Goal: Task Accomplishment & Management: Use online tool/utility

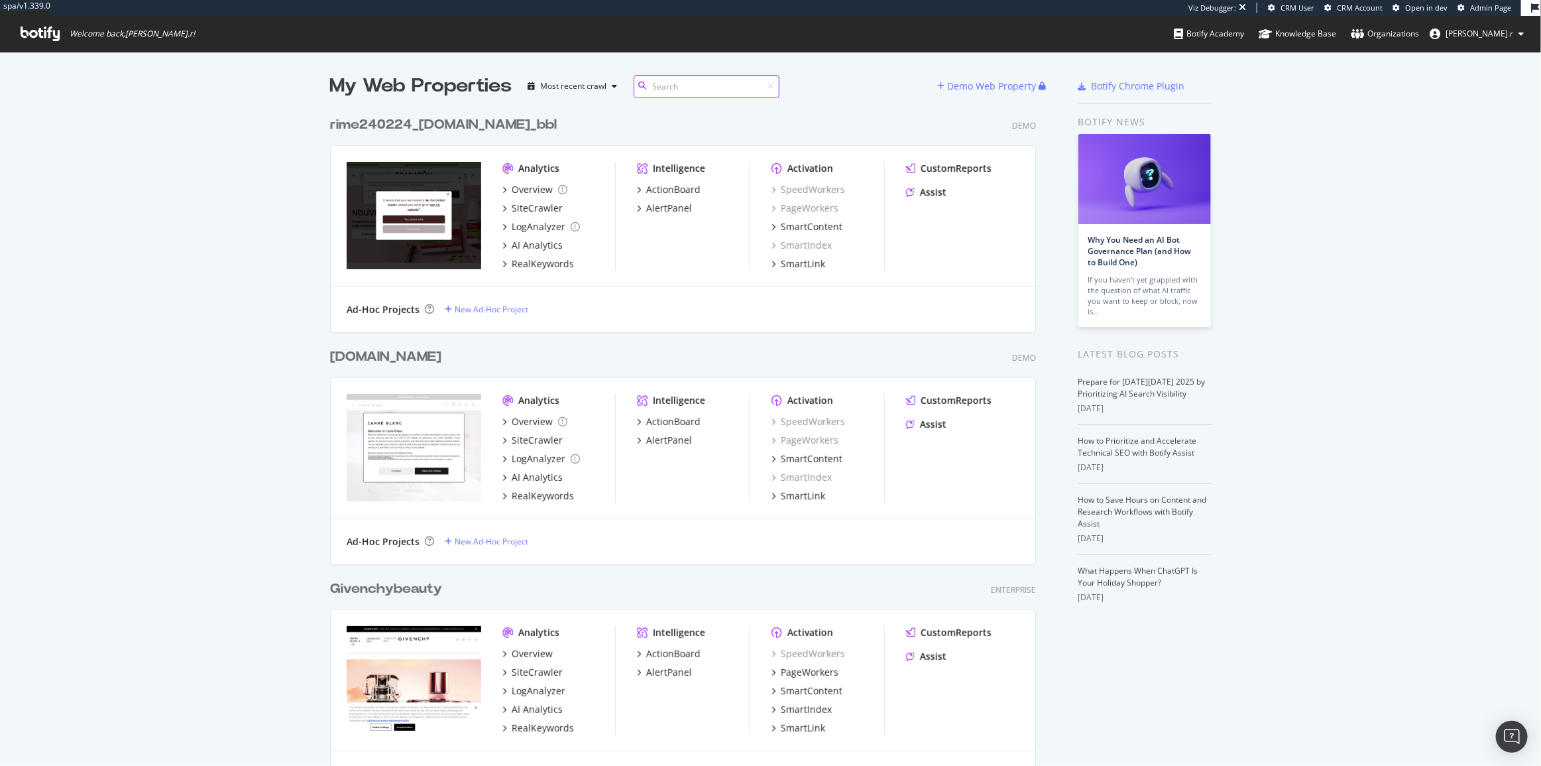
scroll to position [10914, 707]
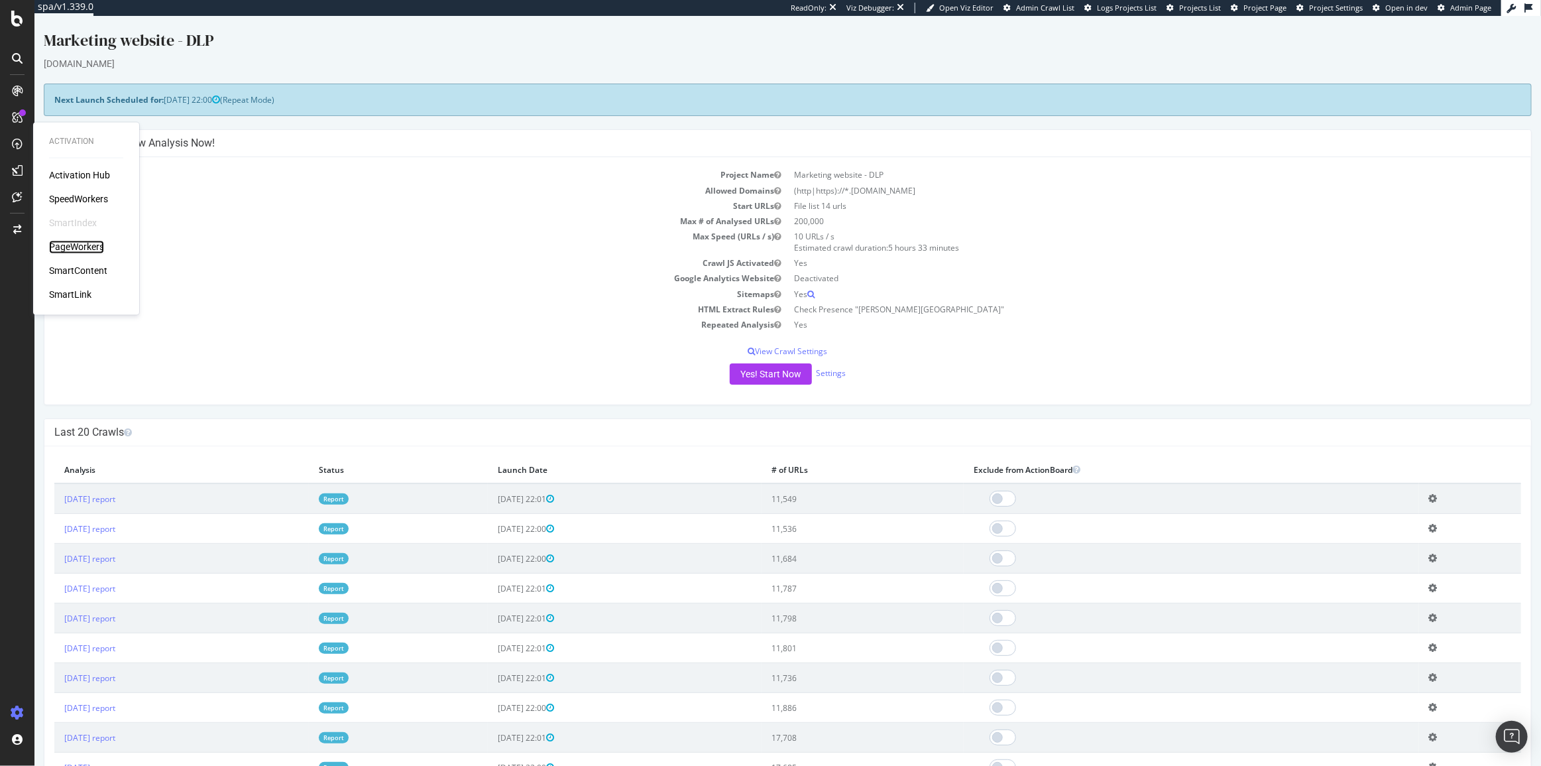
click at [85, 245] on div "PageWorkers" at bounding box center [76, 247] width 55 height 13
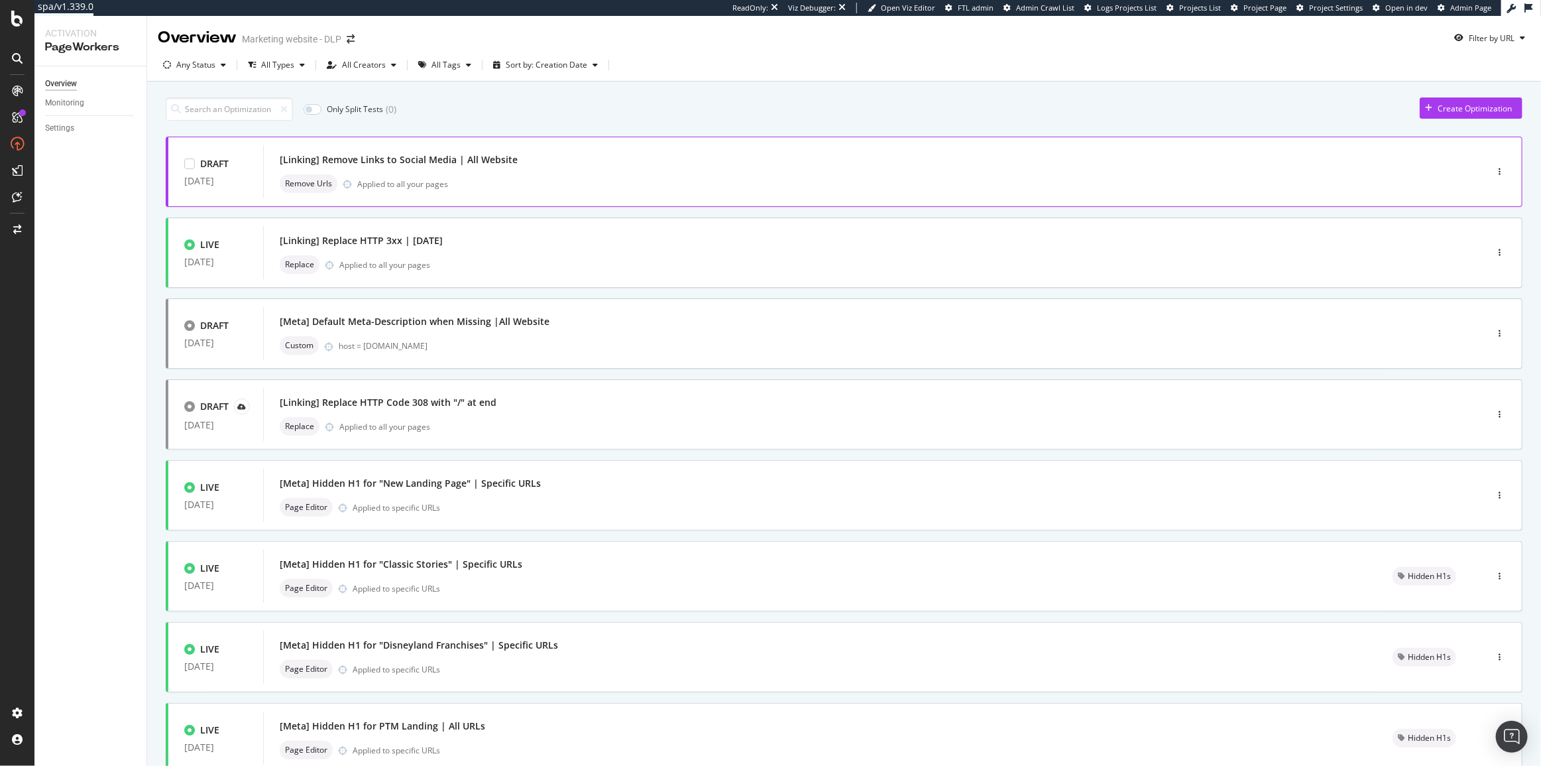
click at [319, 162] on div "[Linking] Remove Links to Social Media | All Website" at bounding box center [399, 159] width 238 height 13
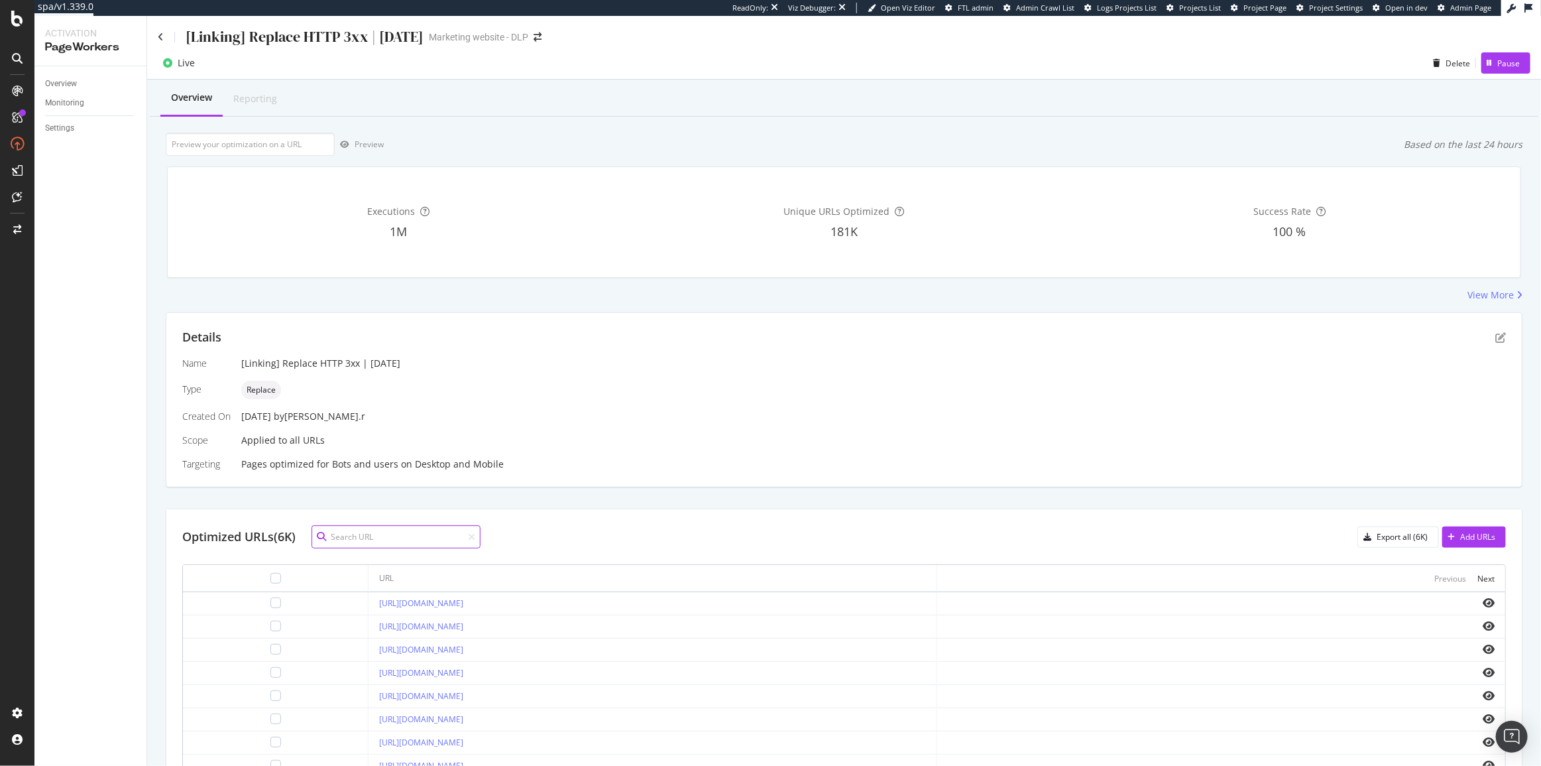
paste input "https://www.disneylandparis.com/it-it/proposte/offri-disneyland-paris-per-natale"
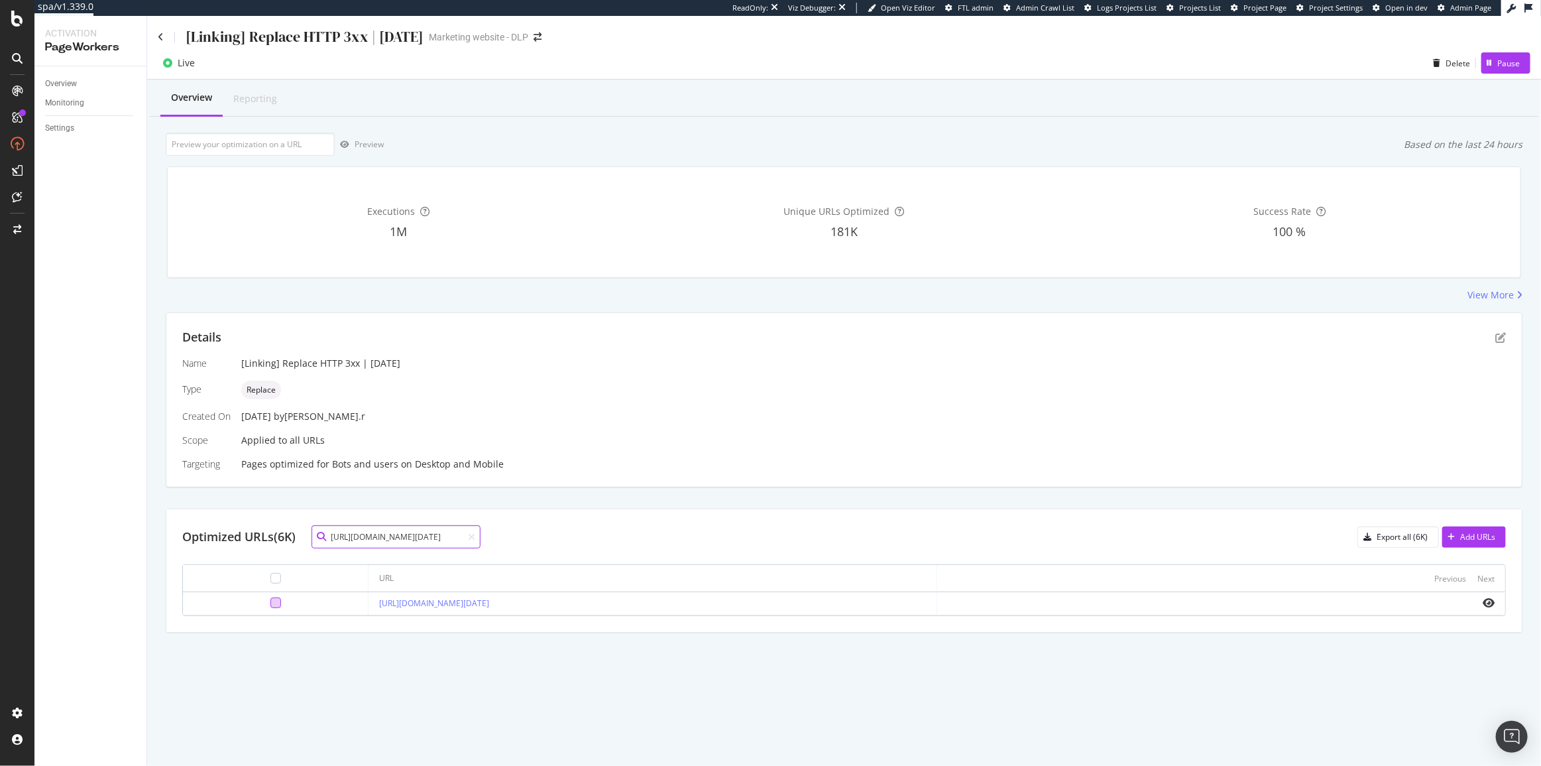
type input "https://www.disneylandparis.com/it-it/proposte/offri-disneyland-paris-per-natale"
click at [270, 604] on div at bounding box center [275, 602] width 11 height 11
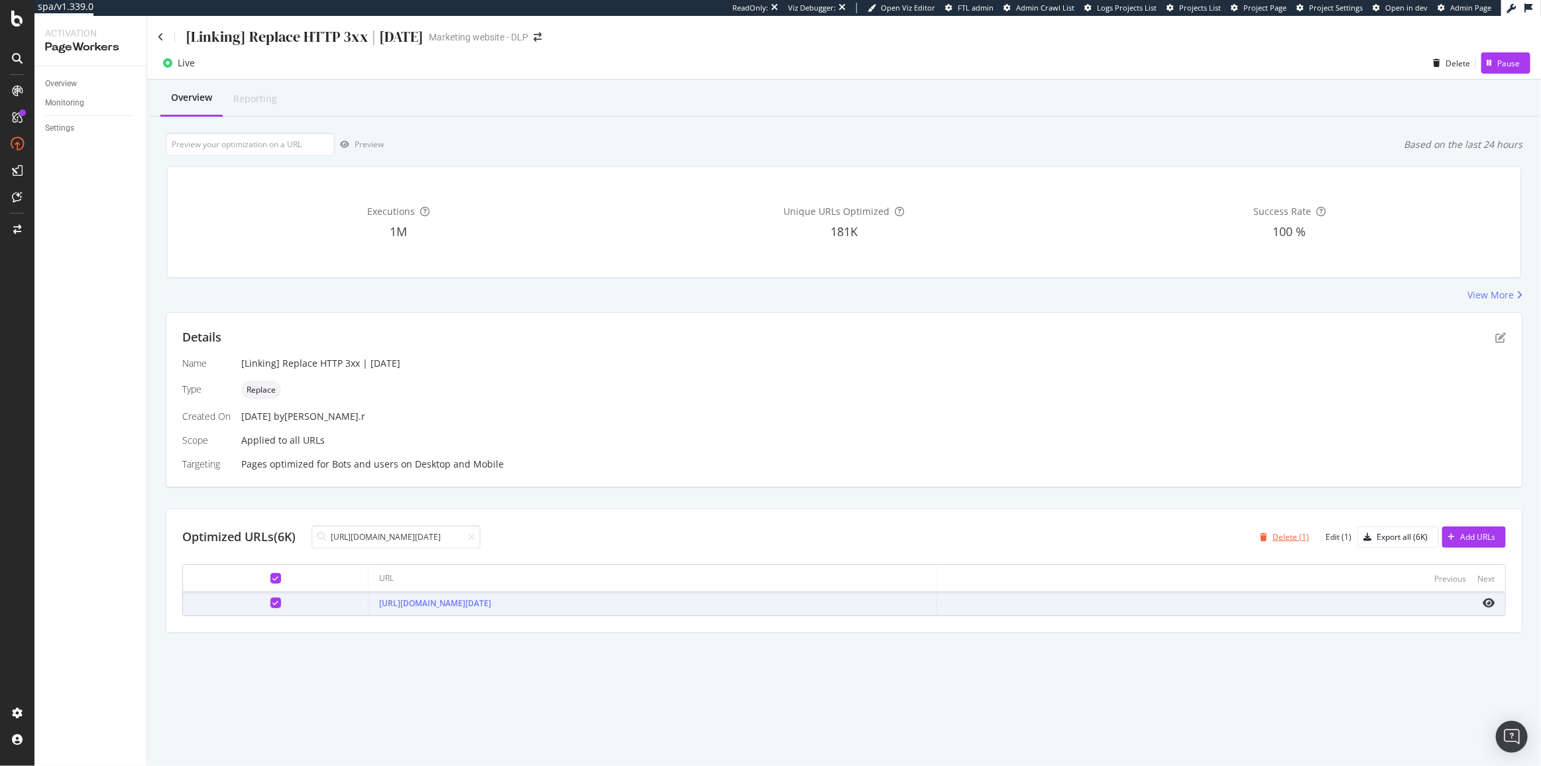
click at [1302, 537] on div "Delete (1)" at bounding box center [1291, 536] width 36 height 11
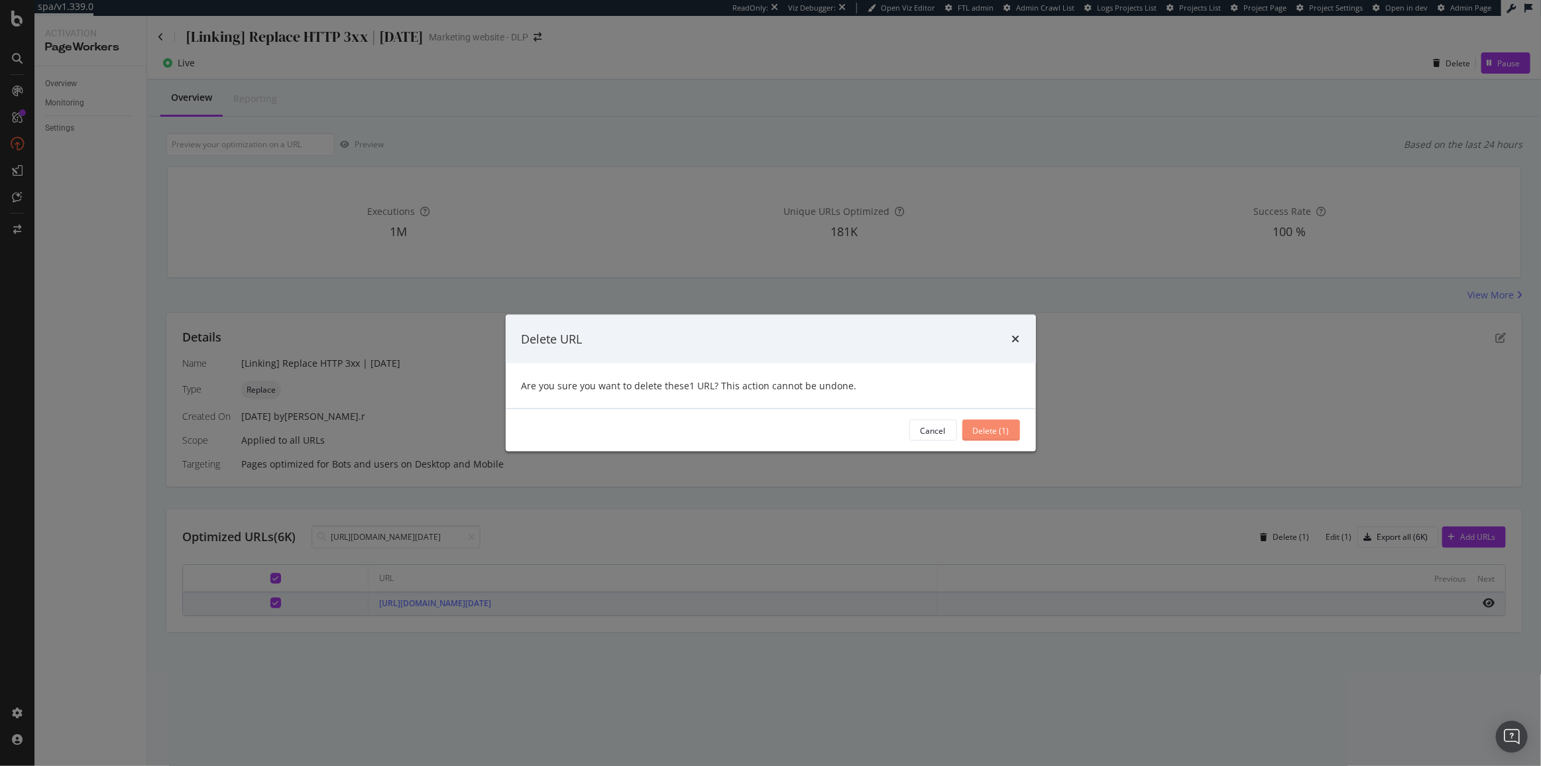
click at [992, 429] on div "Delete (1)" at bounding box center [991, 429] width 36 height 11
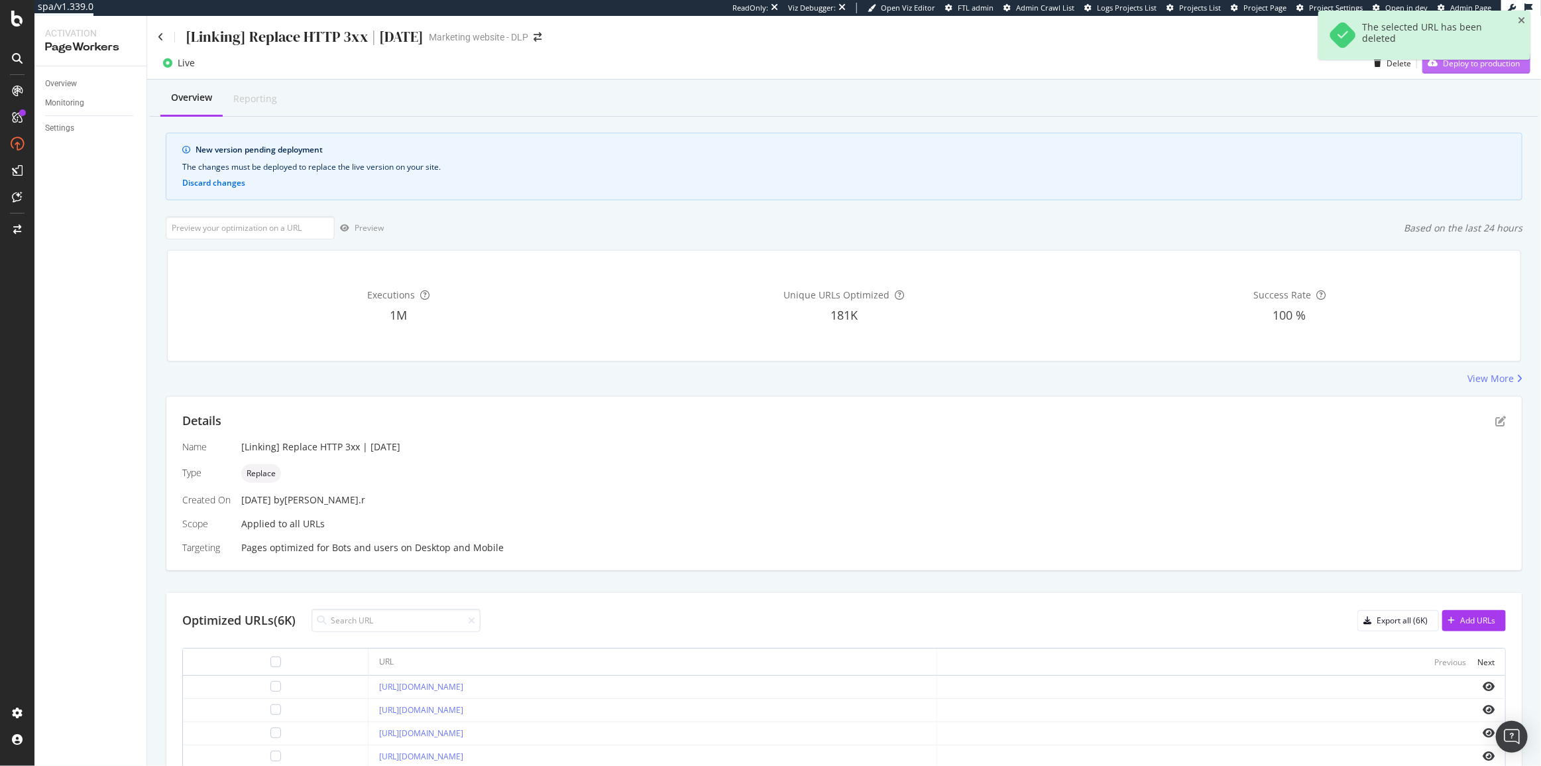
click at [1478, 70] on div "Deploy to production" at bounding box center [1470, 63] width 97 height 20
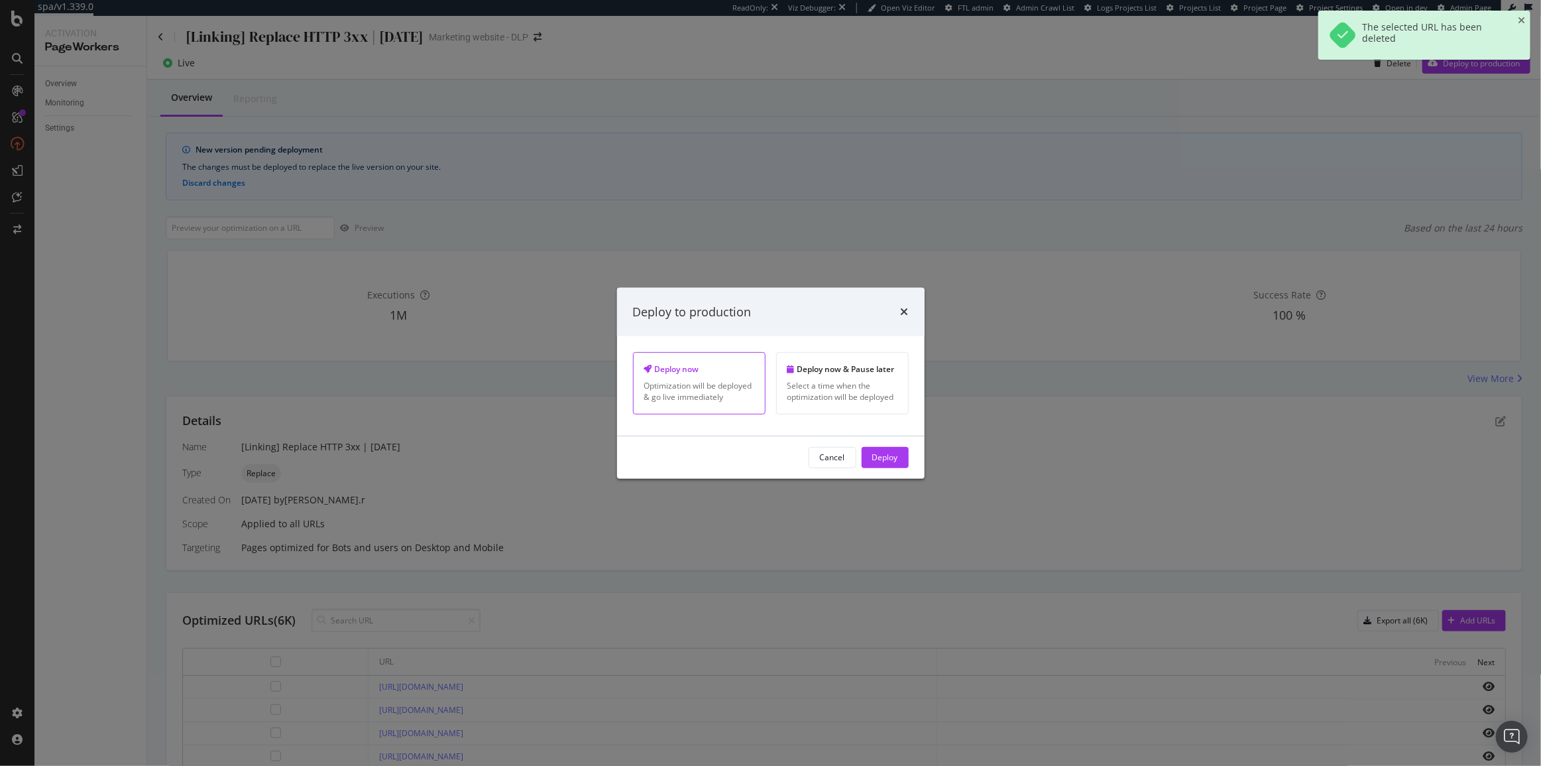
click at [896, 453] on div "Deploy" at bounding box center [885, 456] width 26 height 11
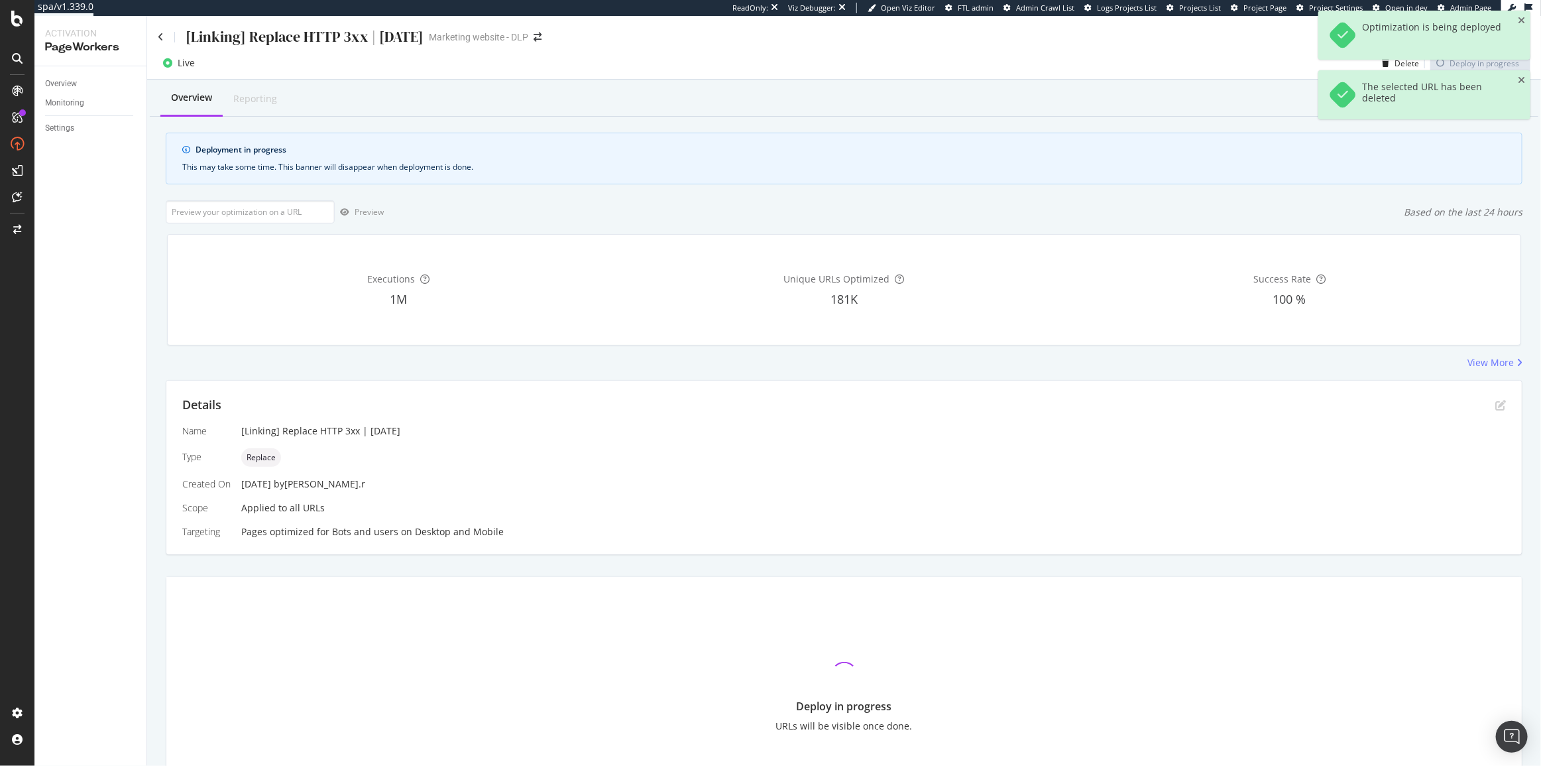
click at [864, 66] on div "Live Delete Deploy in progress" at bounding box center [844, 65] width 1394 height 27
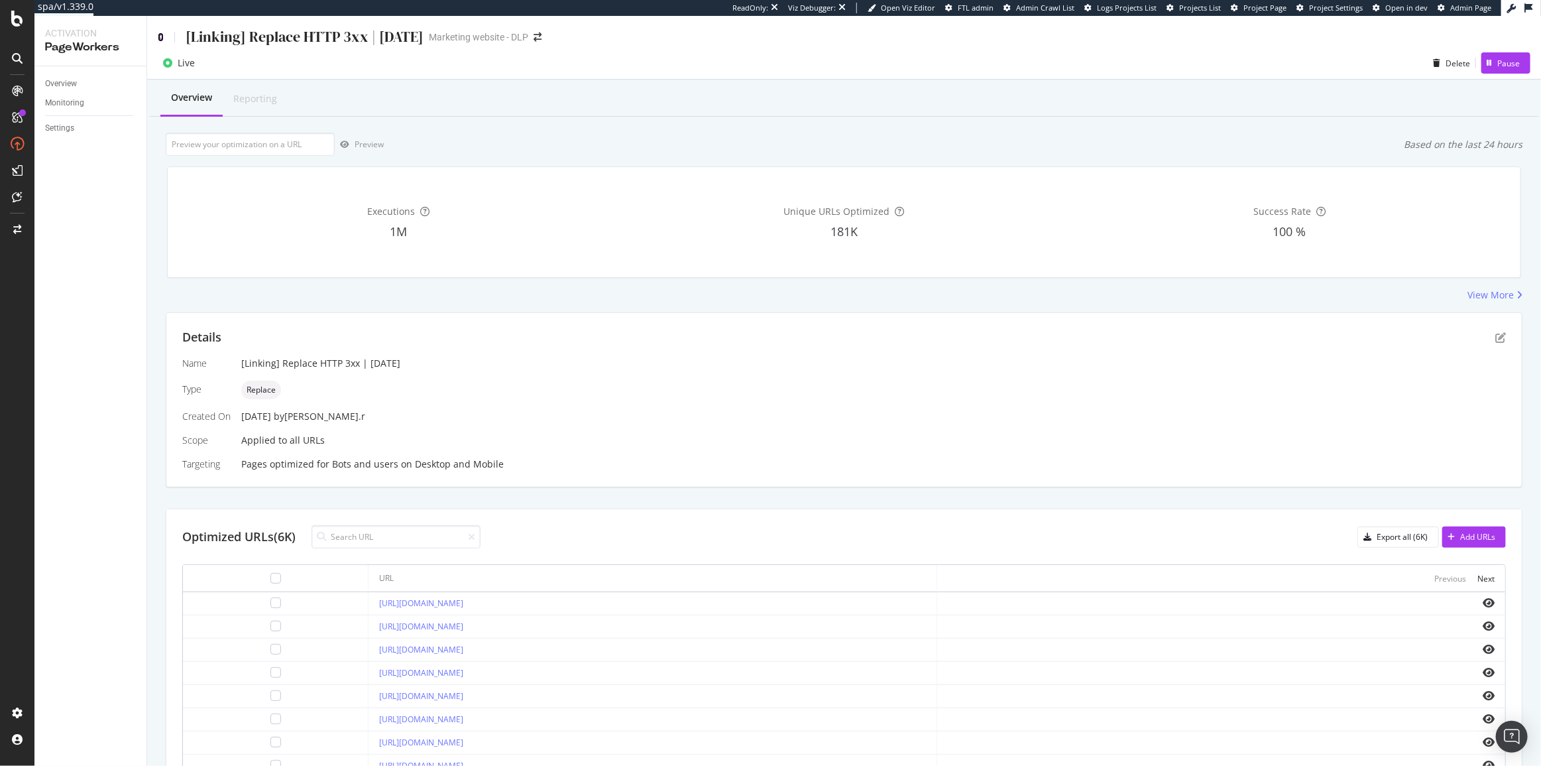
click at [159, 36] on icon at bounding box center [161, 36] width 6 height 9
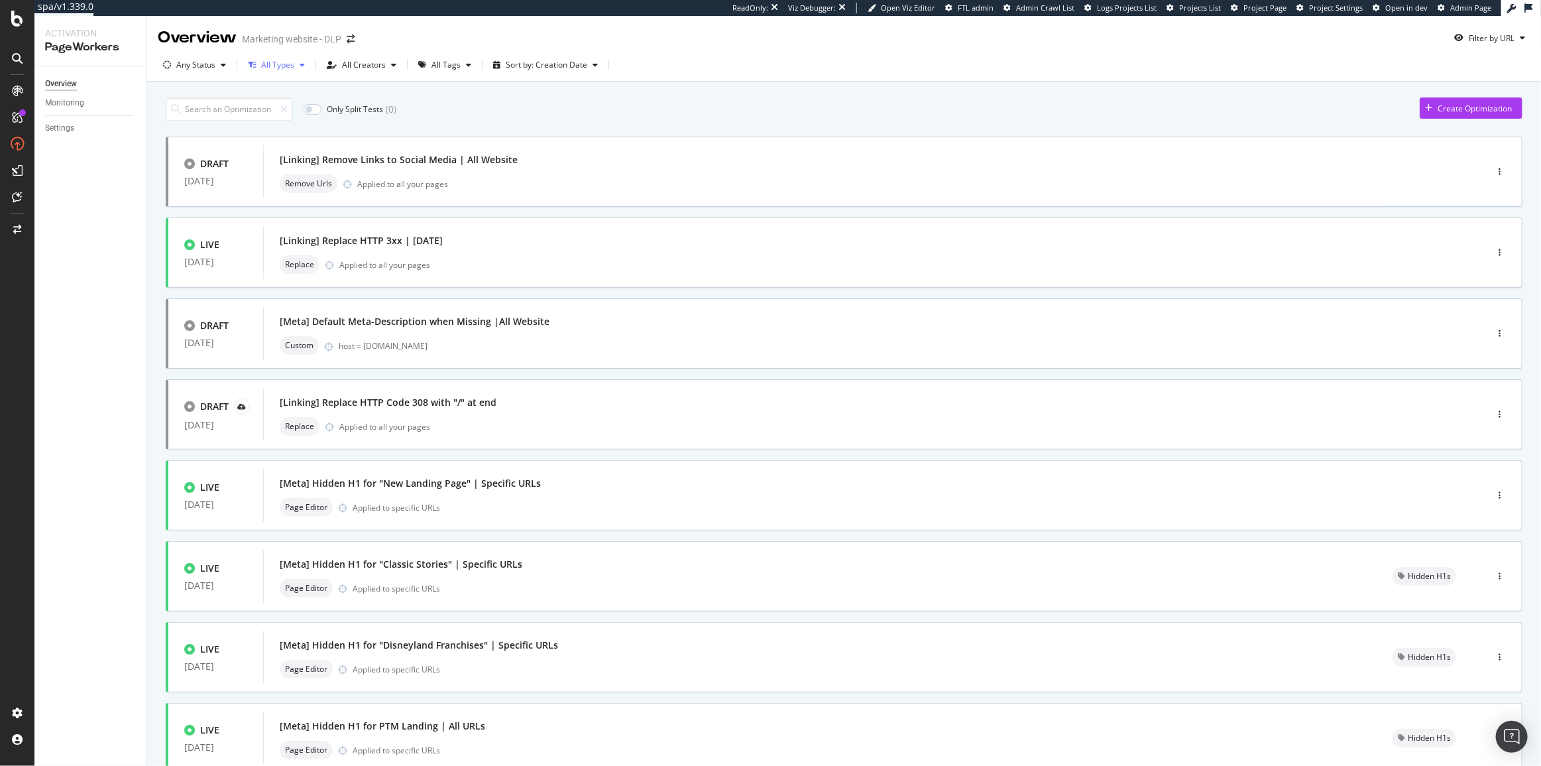
click at [264, 54] on button "All Types" at bounding box center [277, 64] width 68 height 21
click at [286, 158] on div "Replace" at bounding box center [283, 158] width 29 height 11
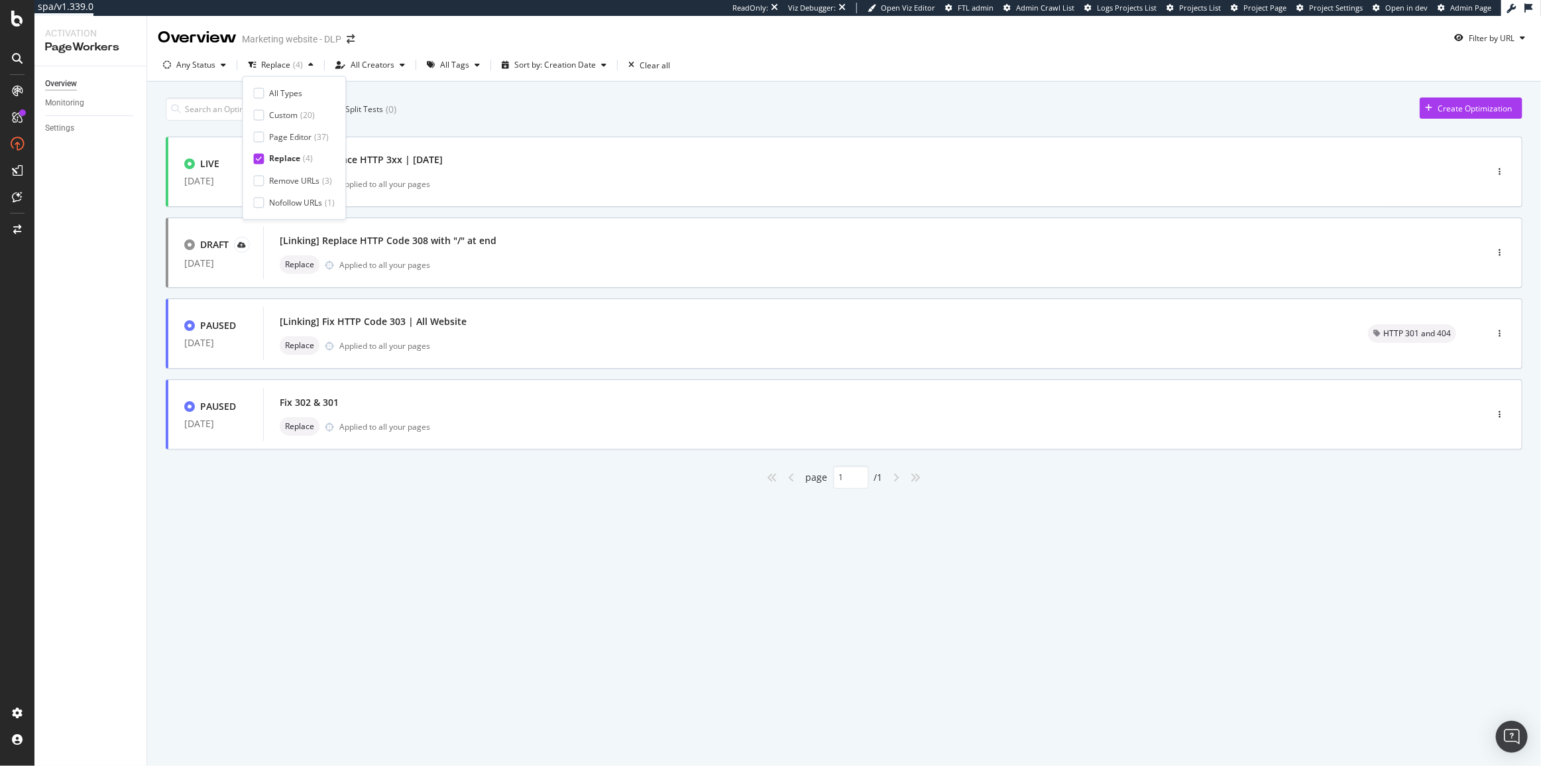
click at [620, 95] on div "Only Split Tests ( 0 ) Create Optimization LIVE 11 Aug. 2025 [Linking] Replace …" at bounding box center [844, 290] width 1357 height 398
